Goal: Navigation & Orientation: Find specific page/section

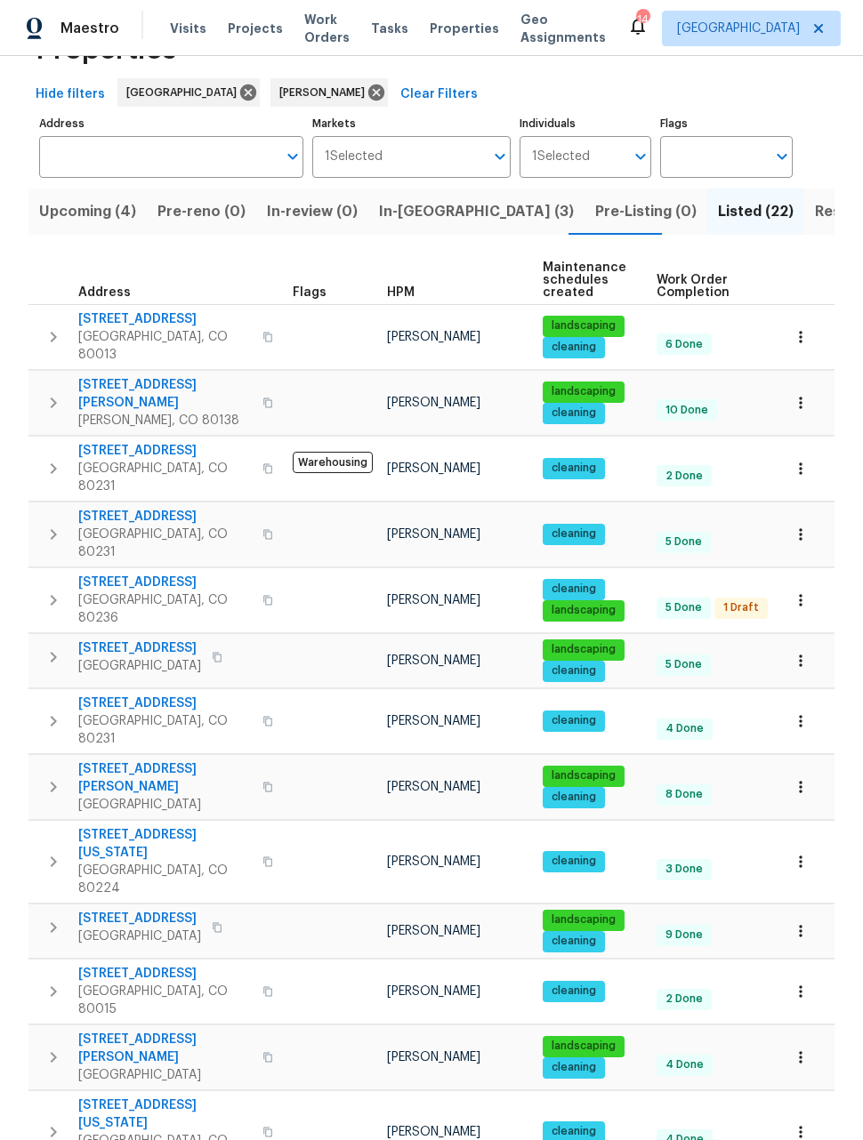
scroll to position [62, 0]
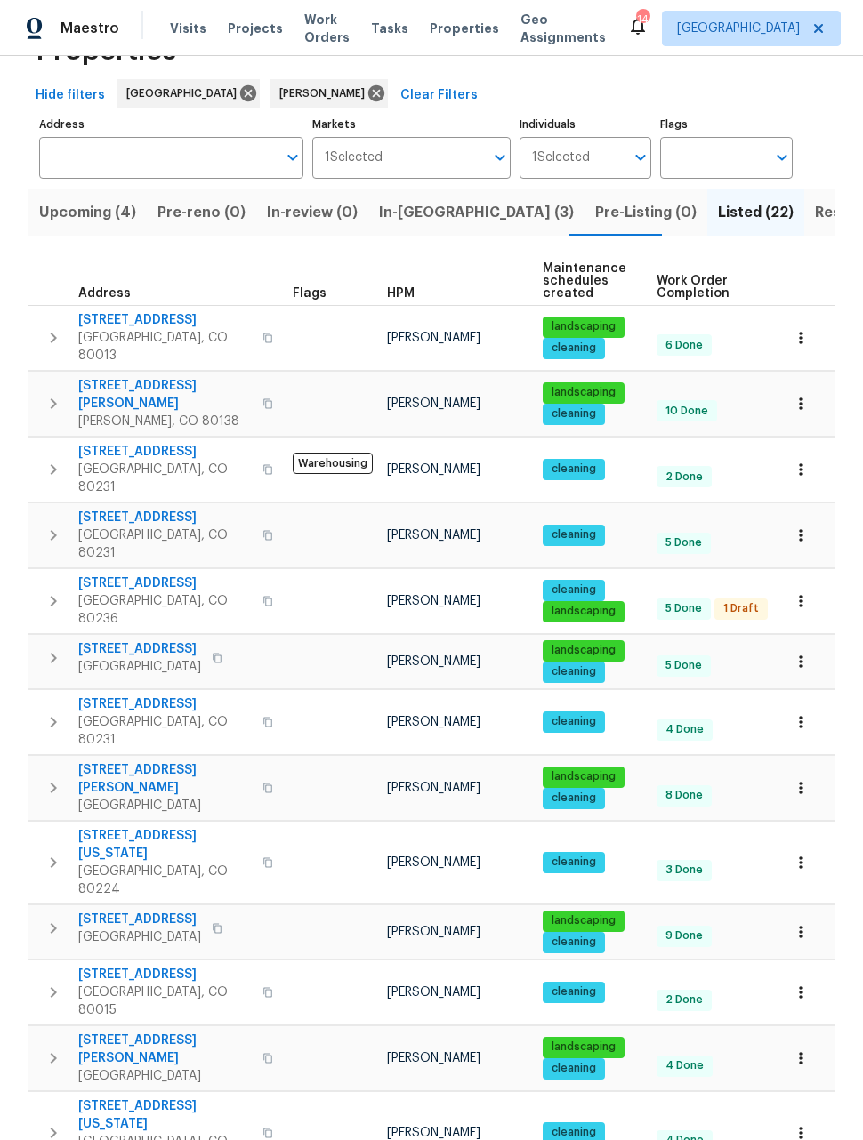
click at [808, 331] on icon "button" at bounding box center [801, 338] width 18 height 18
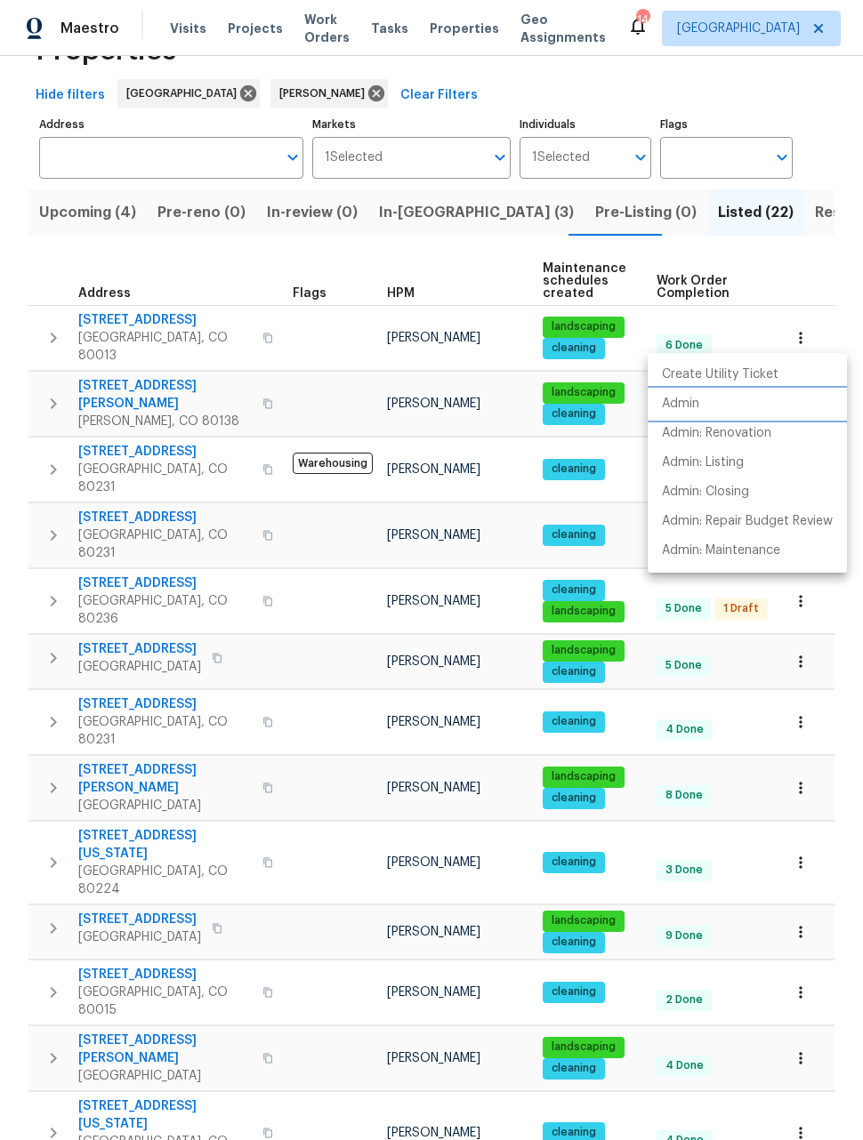
click at [689, 406] on p "Admin" at bounding box center [680, 404] width 37 height 19
click at [840, 273] on div at bounding box center [431, 570] width 863 height 1140
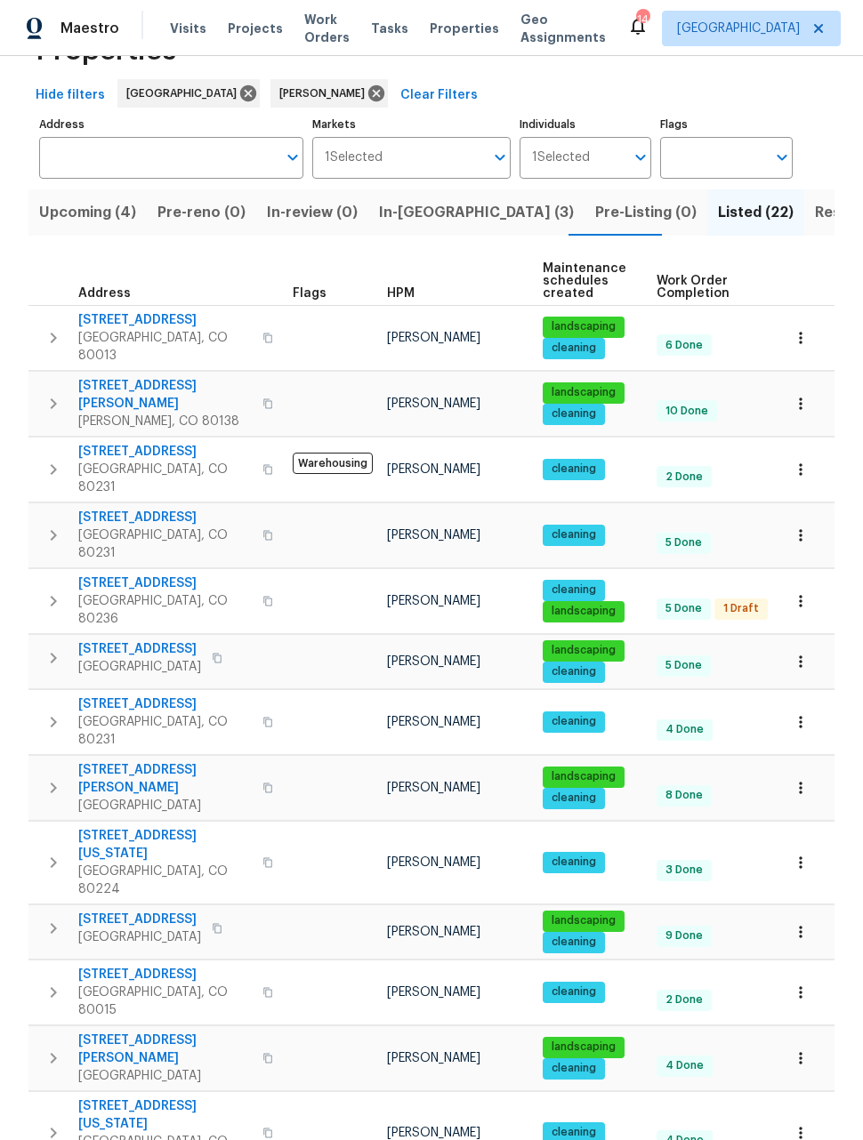
click at [807, 395] on icon "button" at bounding box center [801, 404] width 18 height 18
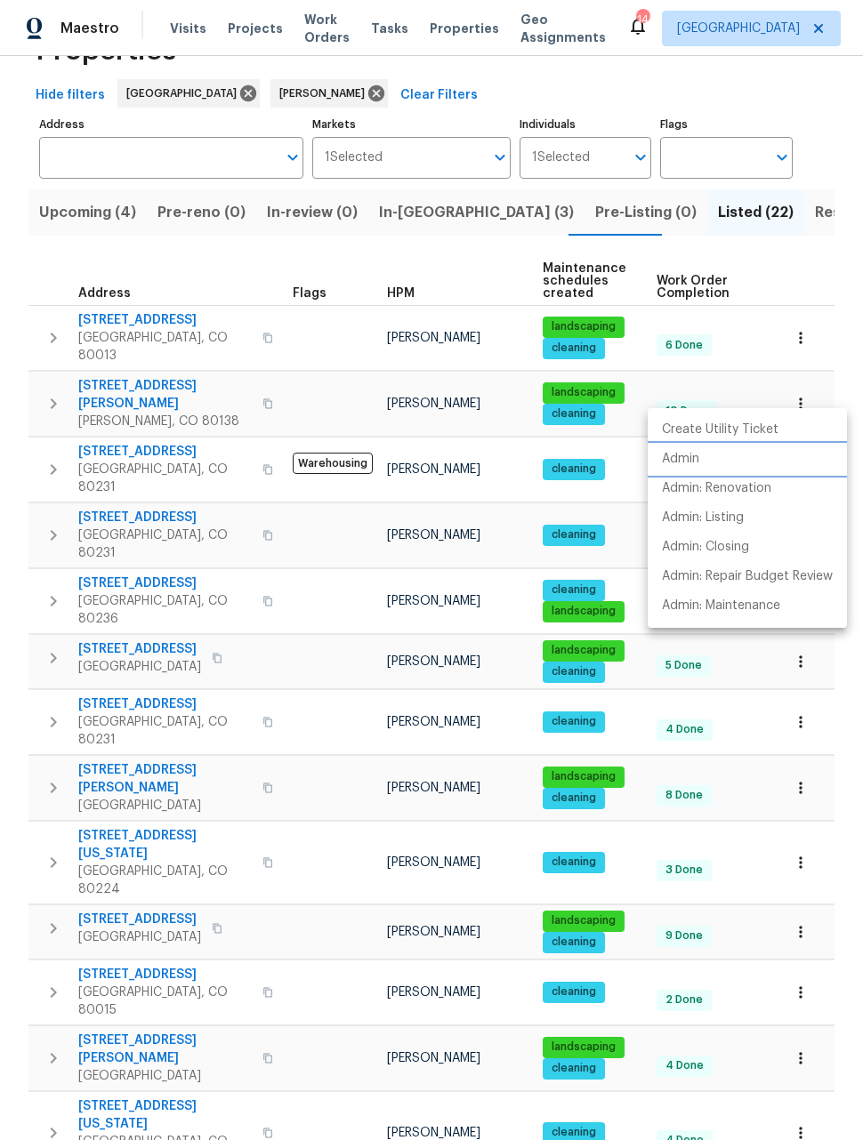
click at [689, 463] on p "Admin" at bounding box center [680, 459] width 37 height 19
click at [834, 745] on div at bounding box center [431, 570] width 863 height 1140
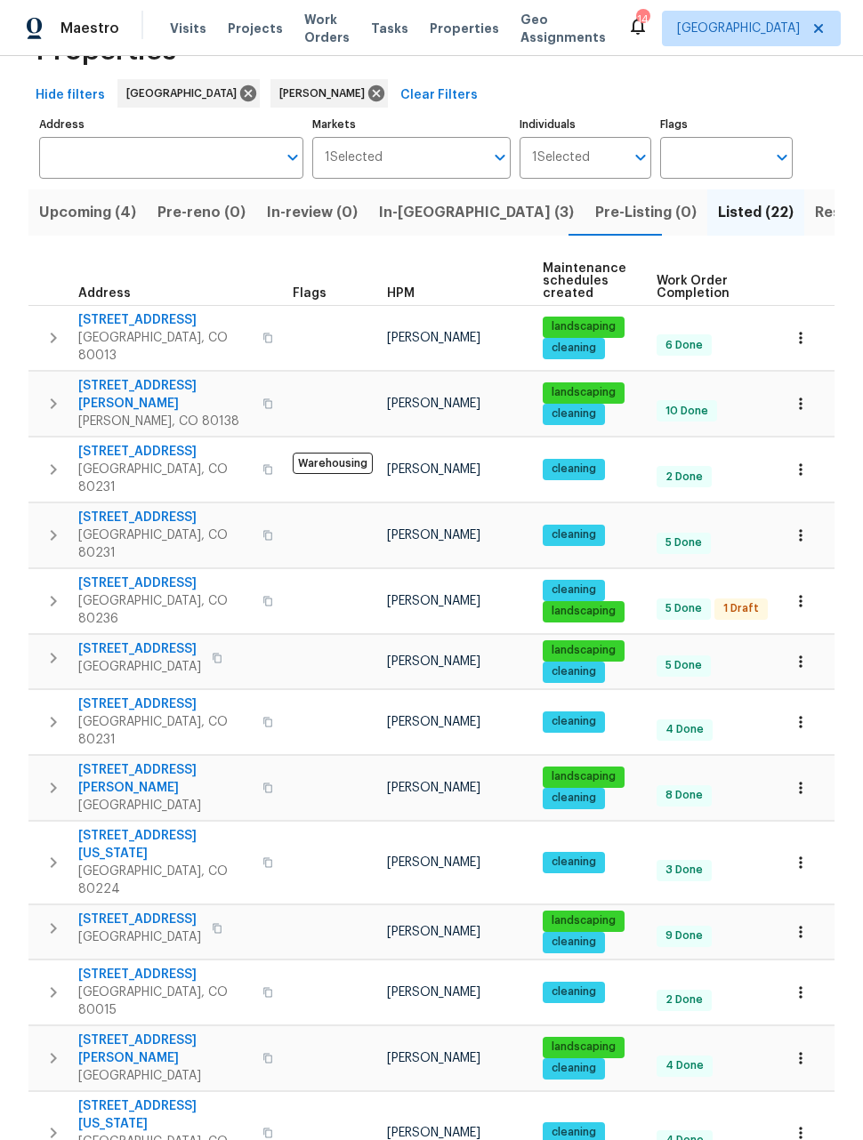
click at [790, 642] on button "button" at bounding box center [800, 661] width 39 height 39
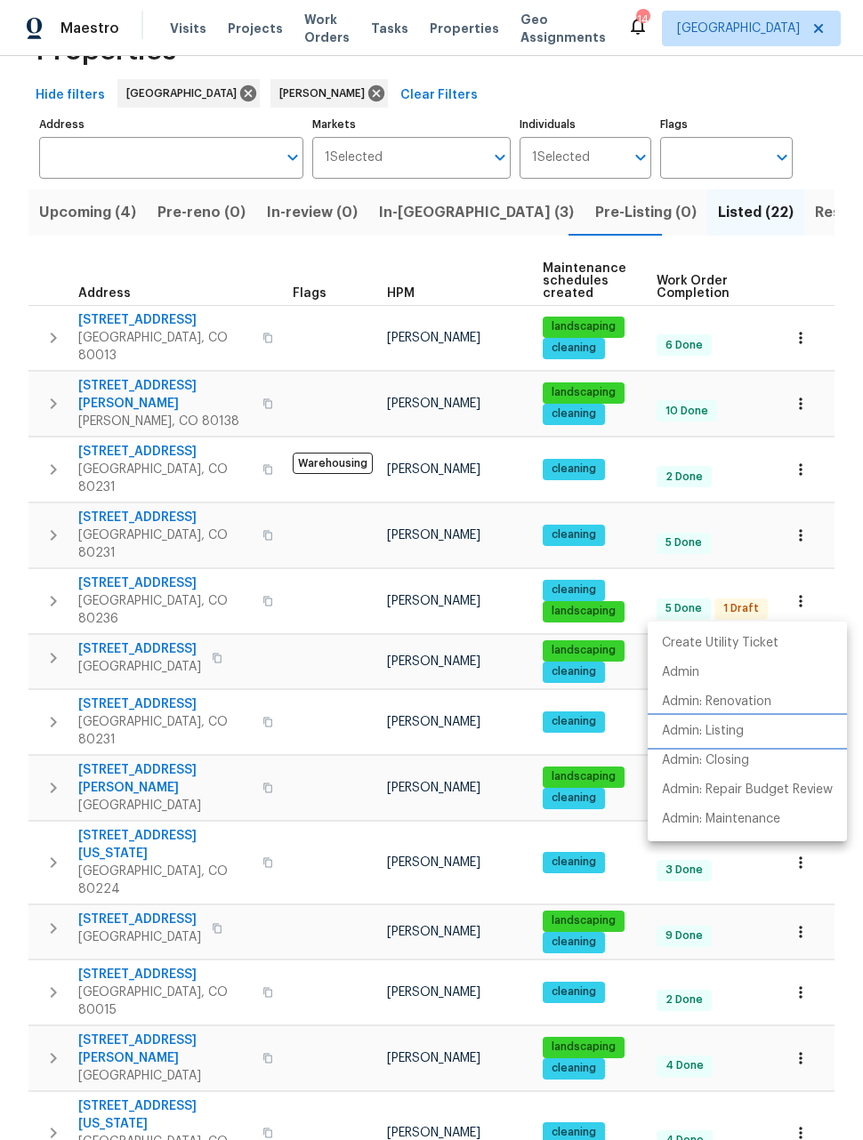
click at [722, 727] on p "Admin: Listing" at bounding box center [703, 731] width 82 height 19
click at [833, 567] on div at bounding box center [431, 570] width 863 height 1140
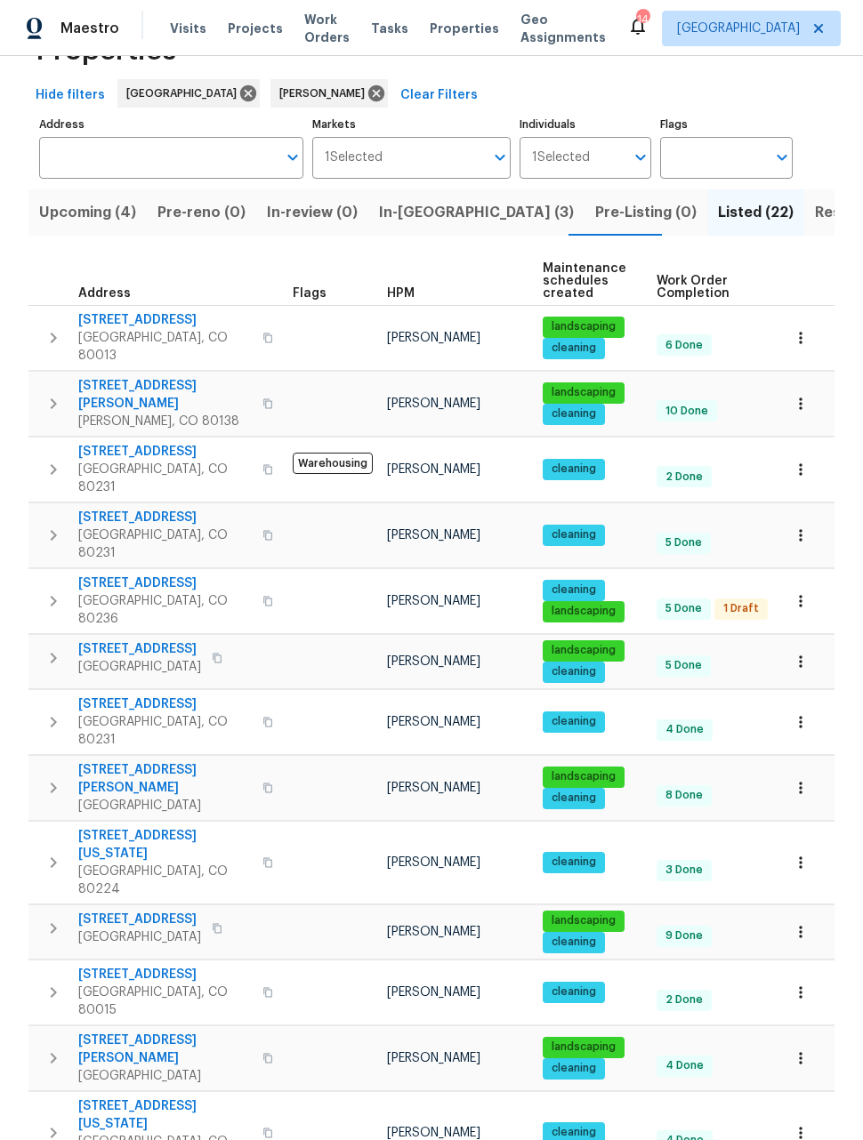
click at [798, 779] on icon "button" at bounding box center [801, 788] width 18 height 18
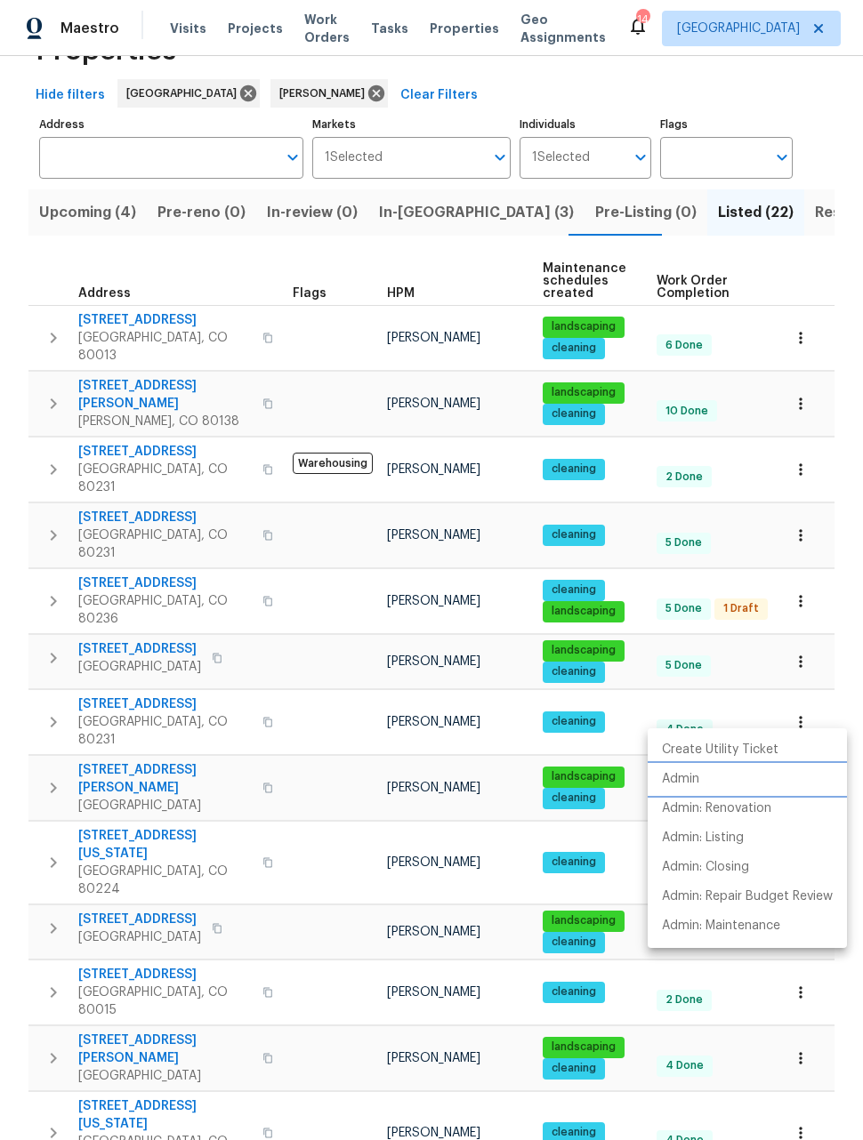
click at [685, 776] on p "Admin" at bounding box center [680, 779] width 37 height 19
click at [841, 627] on div at bounding box center [431, 570] width 863 height 1140
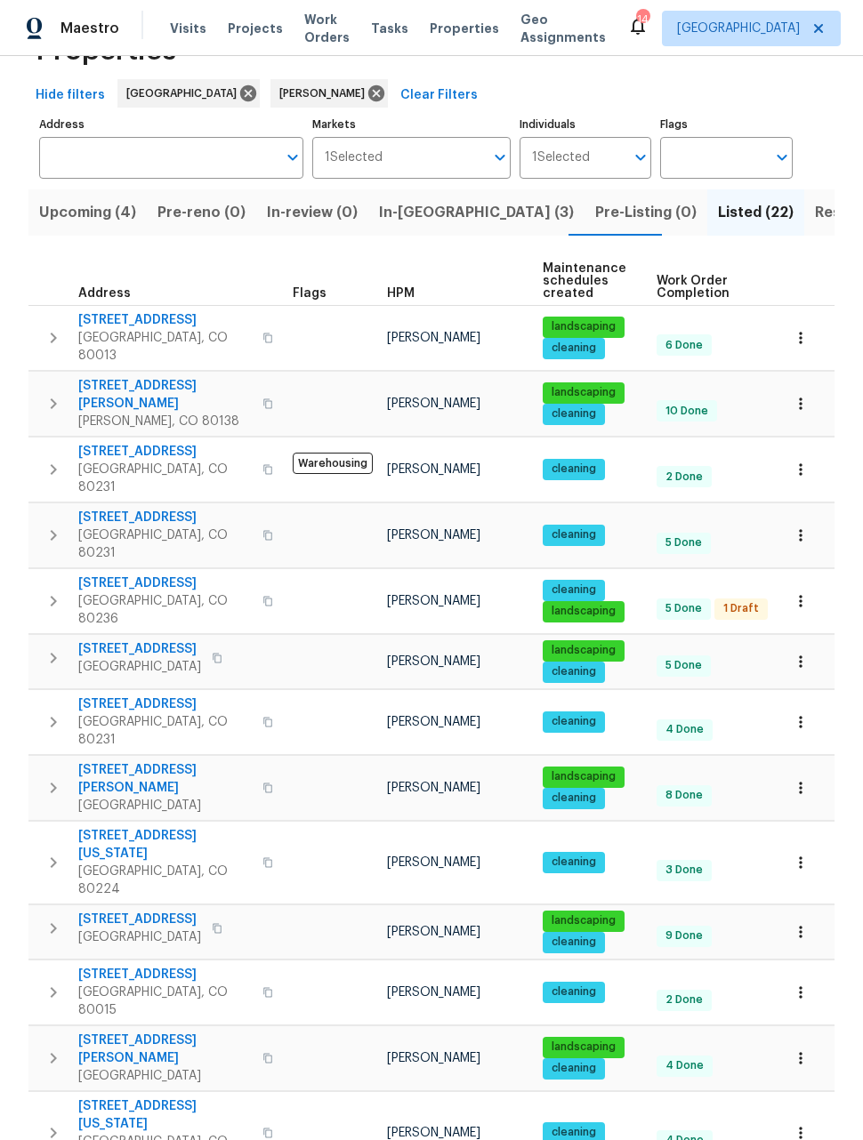
click at [802, 923] on icon "button" at bounding box center [801, 932] width 18 height 18
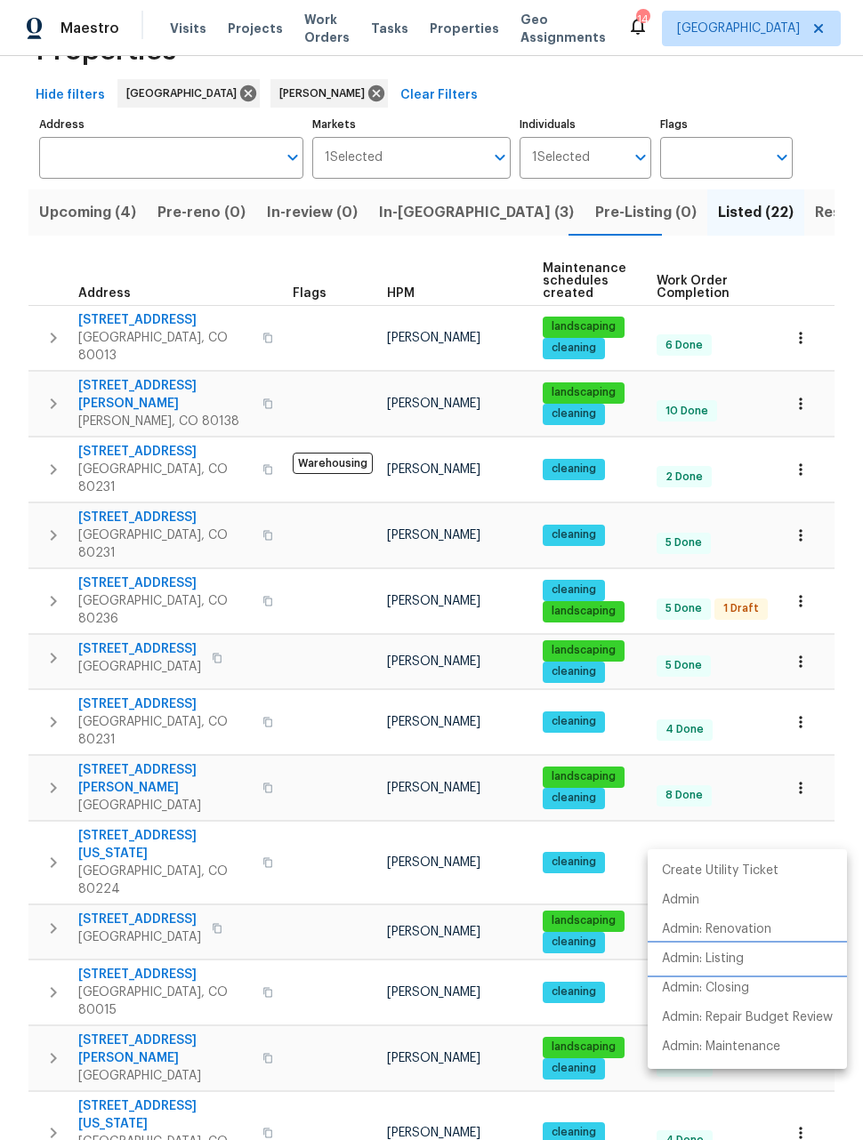
click at [711, 957] on p "Admin: Listing" at bounding box center [703, 959] width 82 height 19
click at [835, 772] on div at bounding box center [431, 570] width 863 height 1140
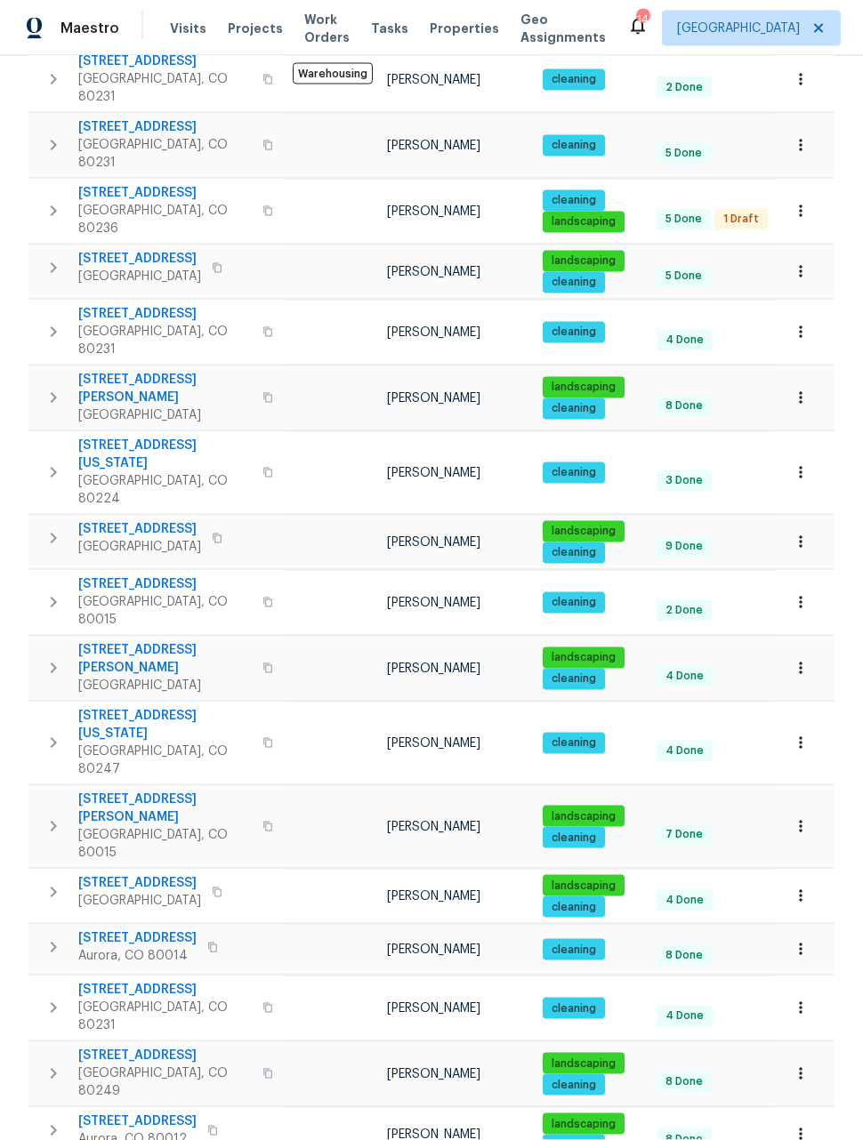
scroll to position [58, 0]
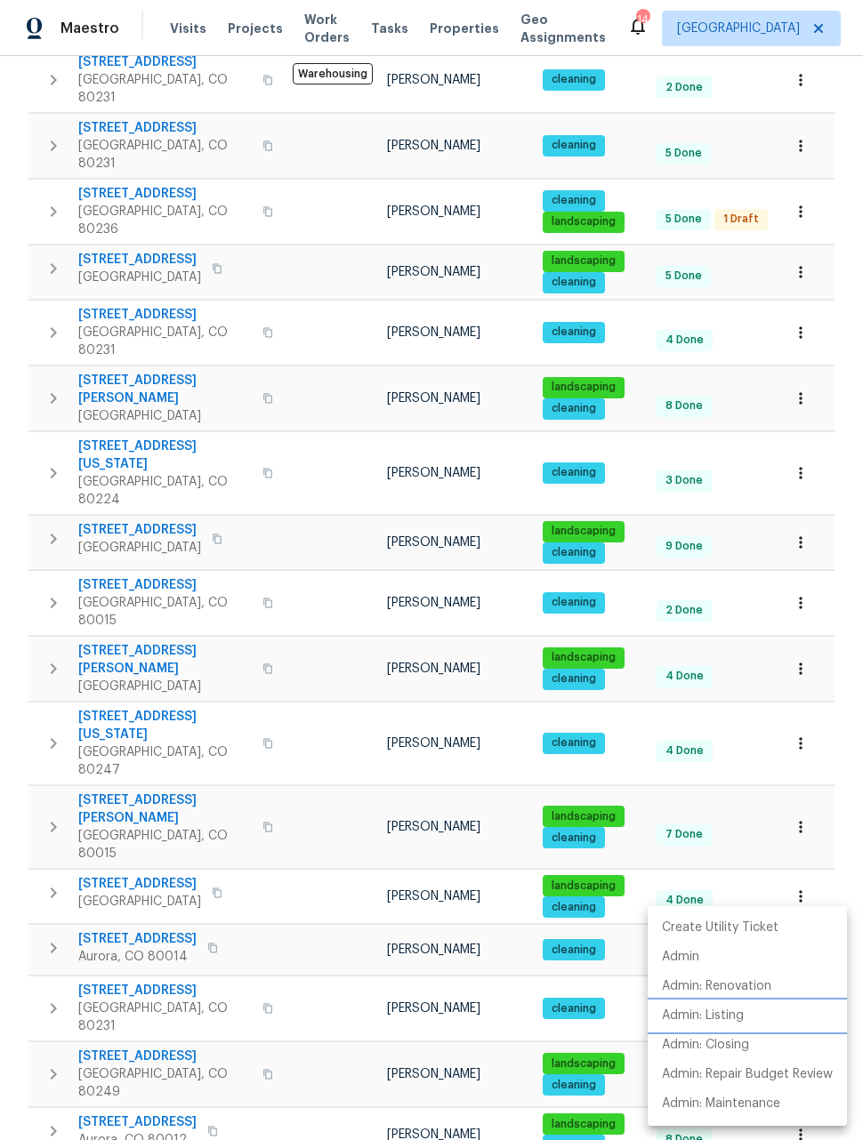
click at [723, 1021] on p "Admin: Listing" at bounding box center [703, 1016] width 82 height 19
click at [849, 878] on div at bounding box center [431, 570] width 863 height 1140
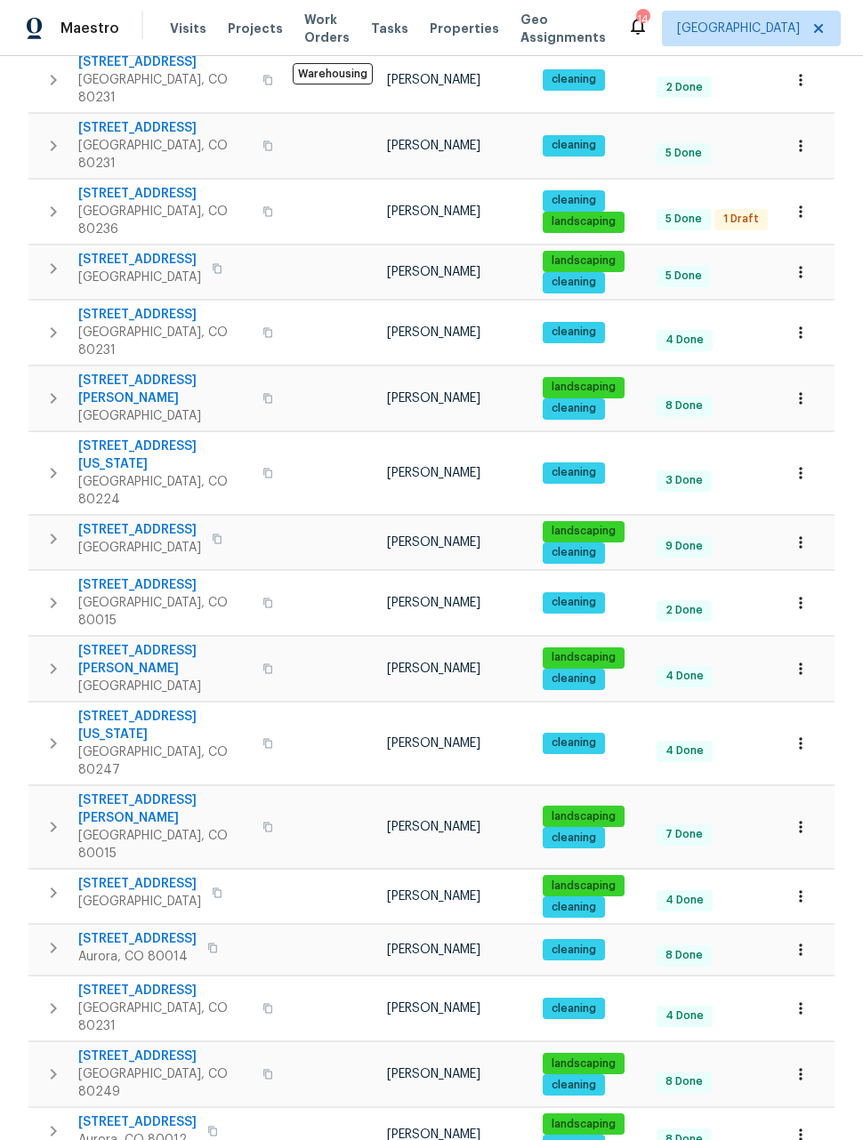
click at [798, 1126] on icon "button" at bounding box center [801, 1135] width 18 height 18
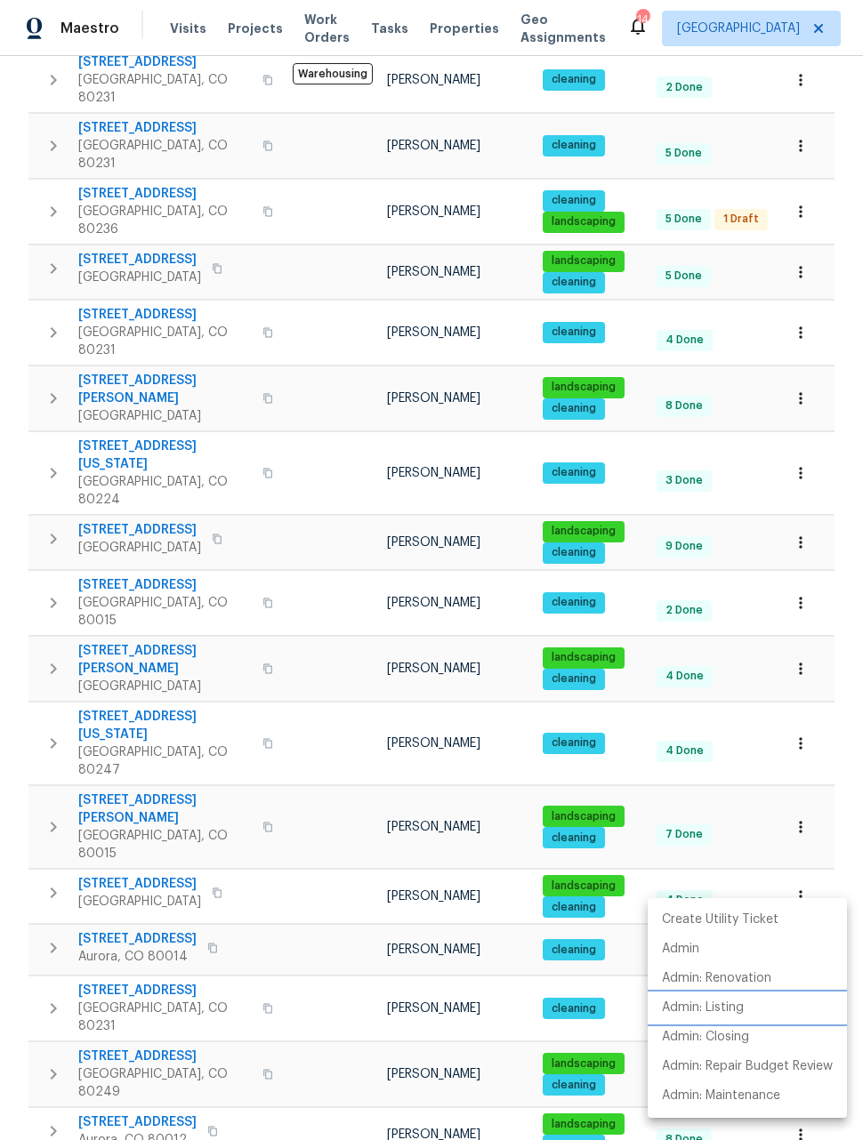
click at [725, 1014] on p "Admin: Listing" at bounding box center [703, 1008] width 82 height 19
click at [838, 849] on div at bounding box center [431, 570] width 863 height 1140
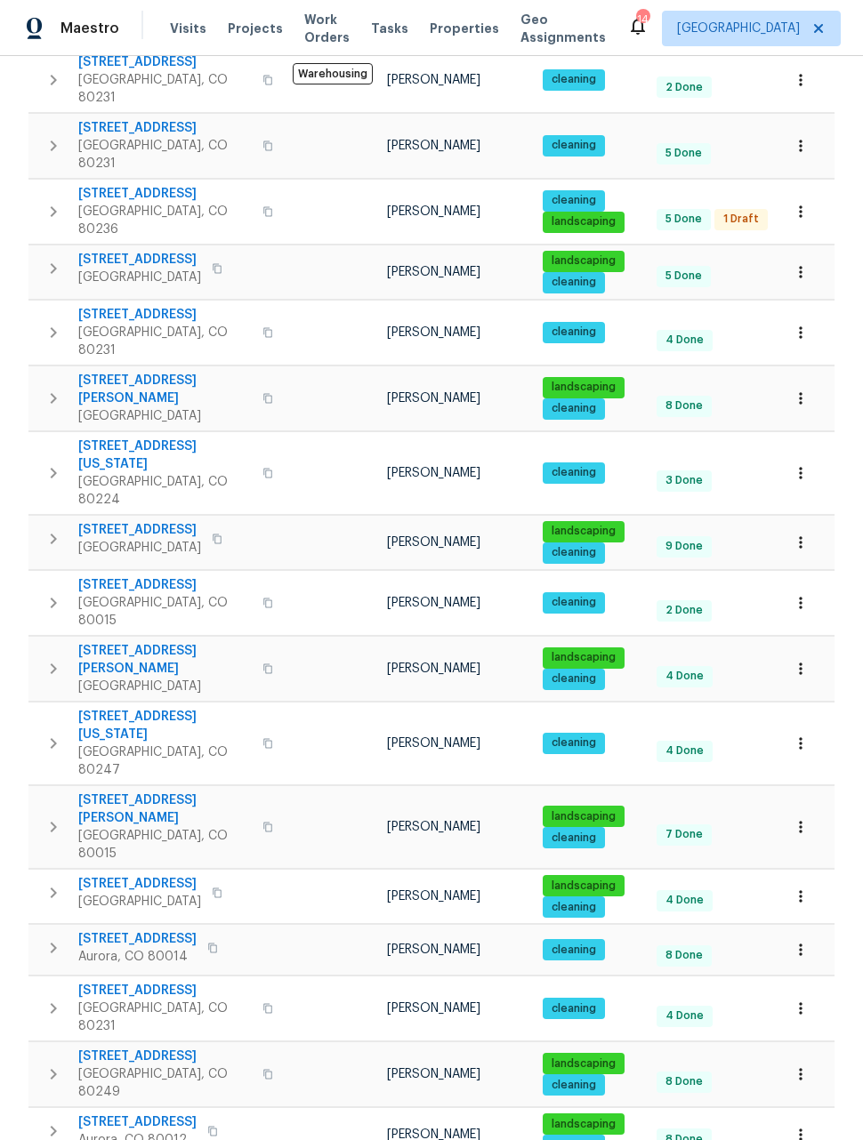
click at [811, 808] on button "button" at bounding box center [800, 827] width 39 height 39
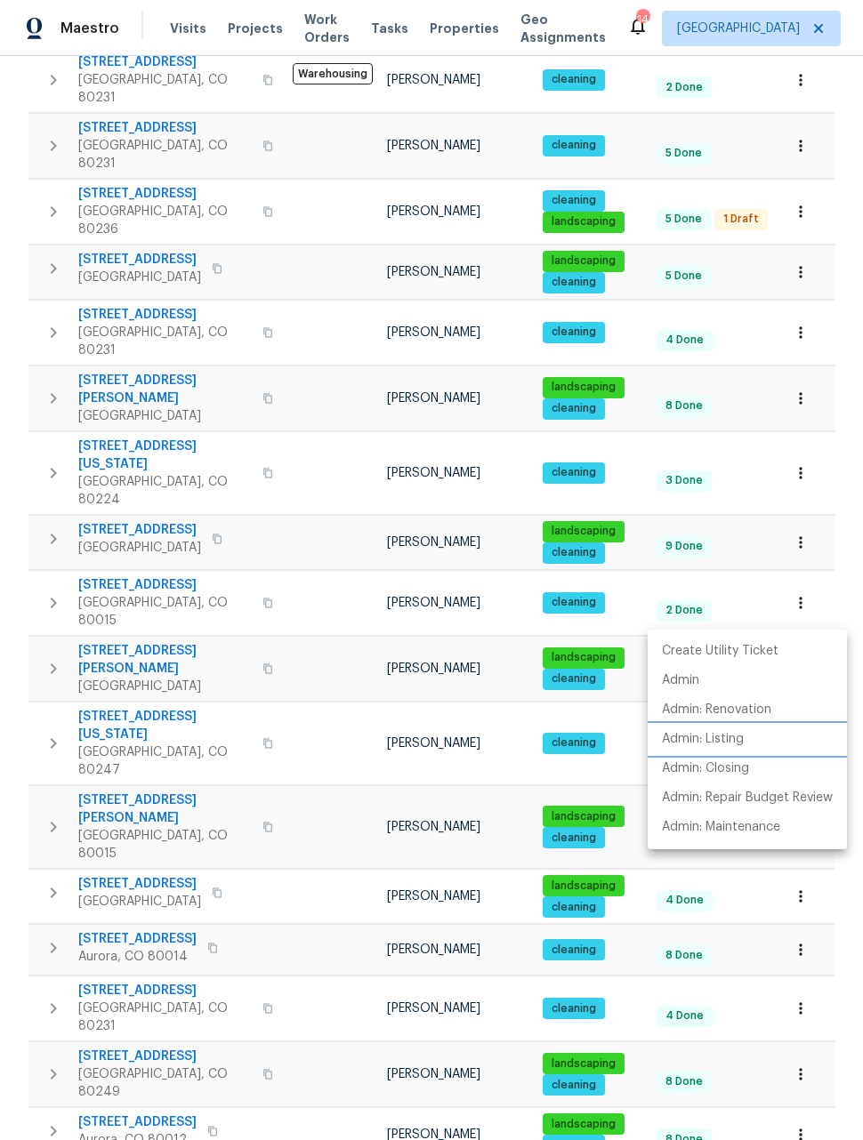
click at [731, 736] on p "Admin: Listing" at bounding box center [703, 739] width 82 height 19
click at [837, 915] on div at bounding box center [431, 570] width 863 height 1140
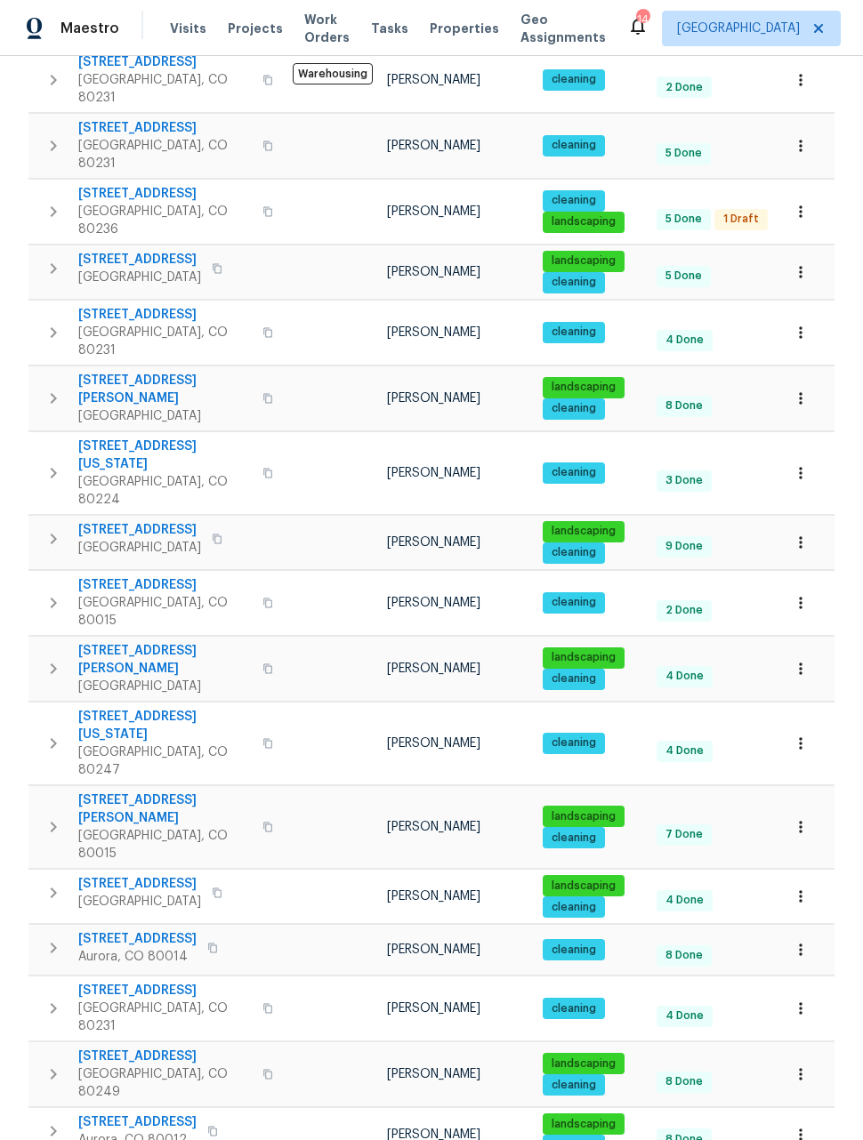
click at [809, 649] on button "button" at bounding box center [800, 668] width 39 height 39
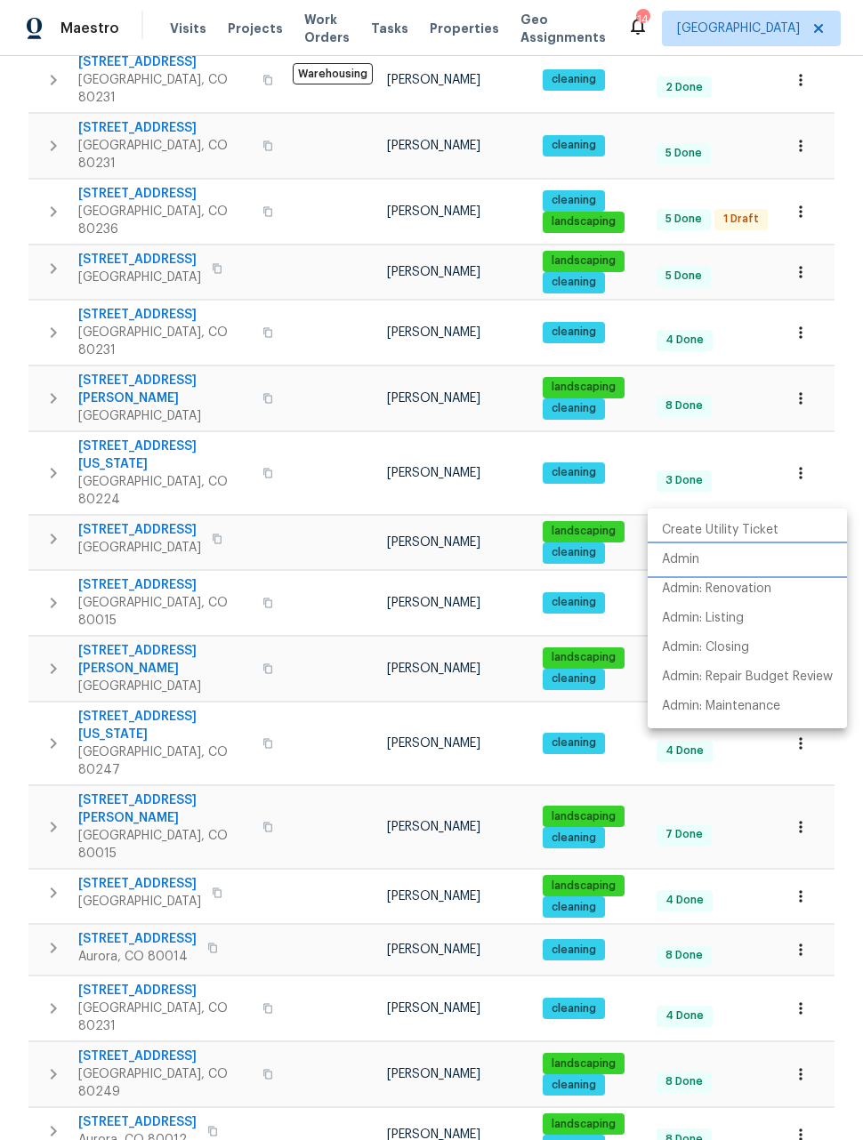
click at [691, 561] on p "Admin" at bounding box center [680, 560] width 37 height 19
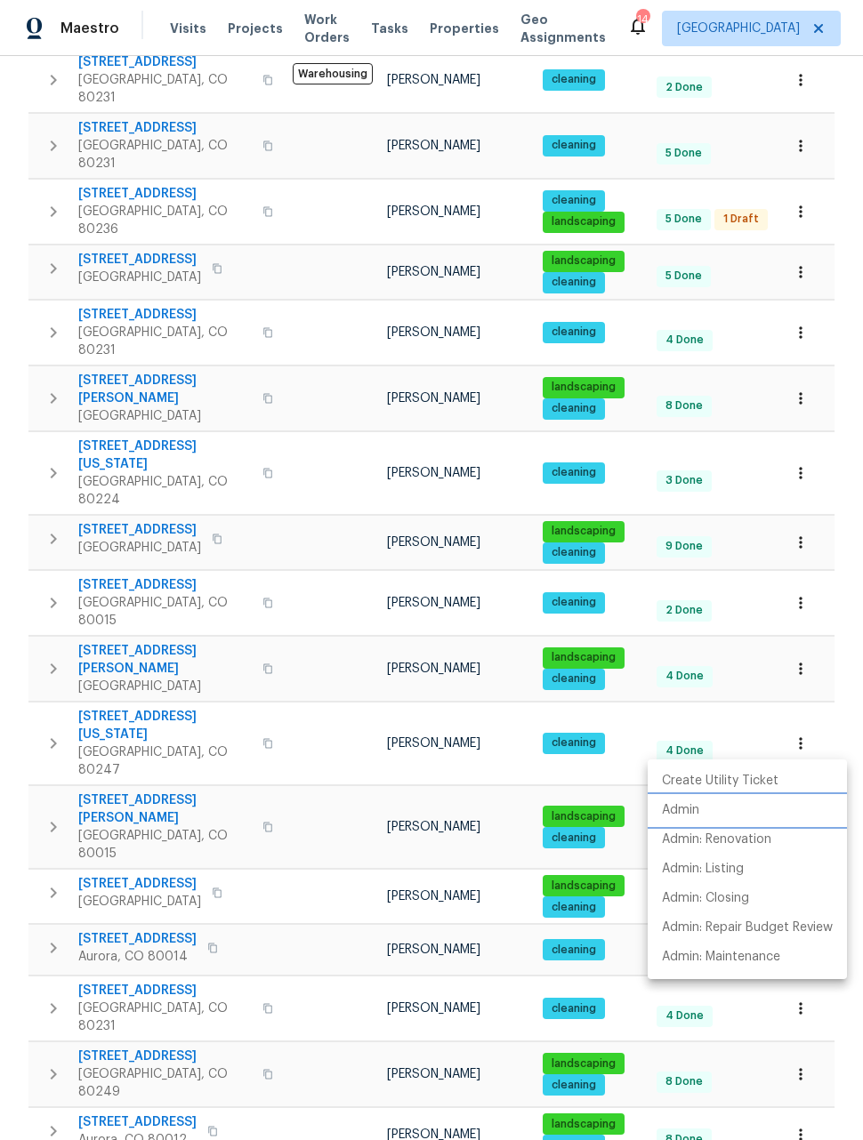
scroll to position [452, 0]
click at [833, 1079] on div at bounding box center [431, 570] width 863 height 1140
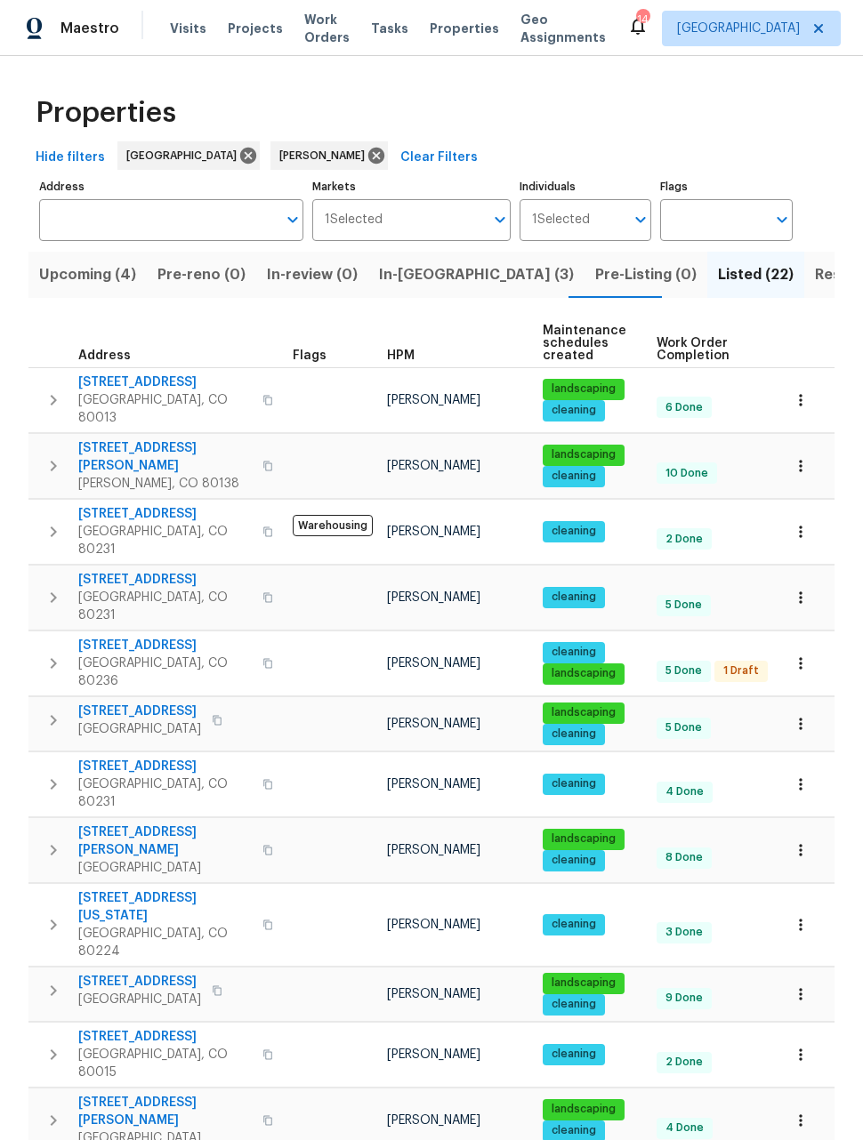
scroll to position [0, 0]
click at [88, 287] on span "Upcoming (4)" at bounding box center [87, 274] width 97 height 25
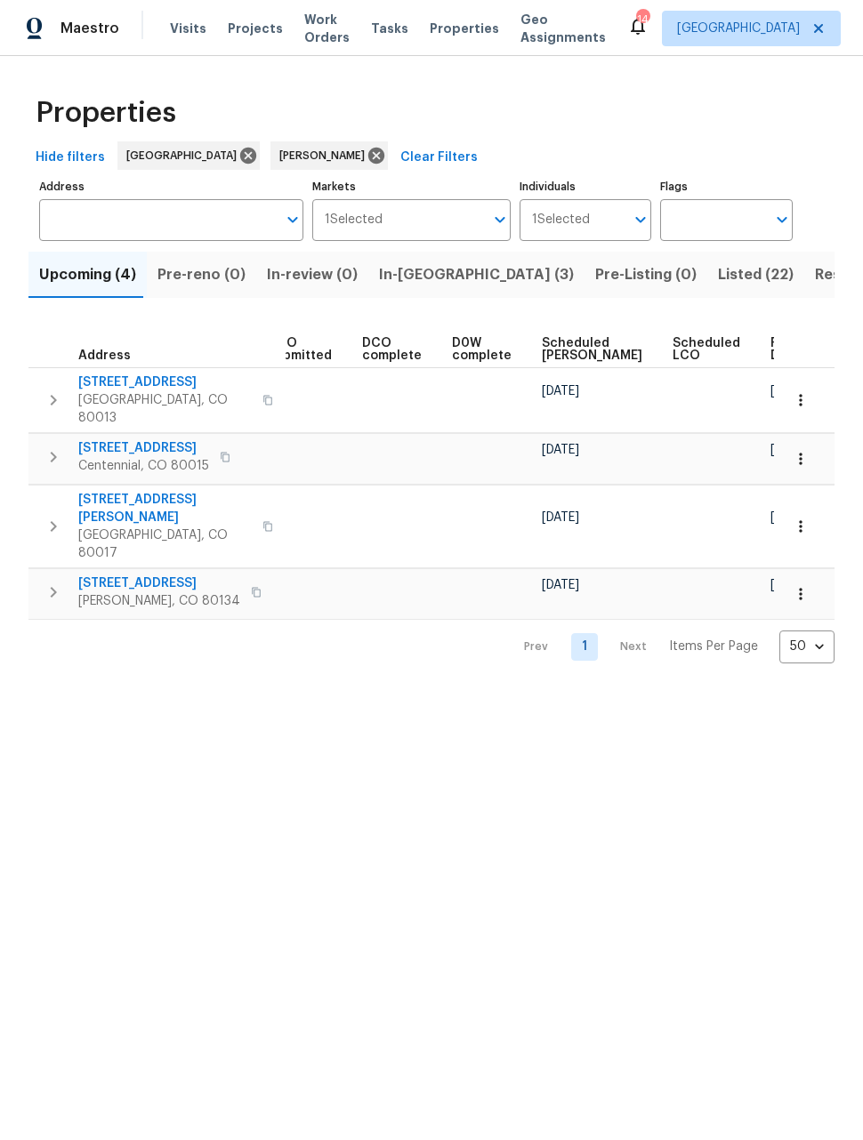
scroll to position [0, 325]
